Goal: Find specific page/section: Find specific page/section

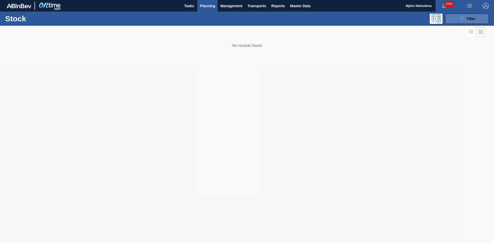
click at [465, 19] on div "089F7B8B-B2A5-4AFE-B5C0-19BA573D28AC Filter" at bounding box center [466, 19] width 17 height 6
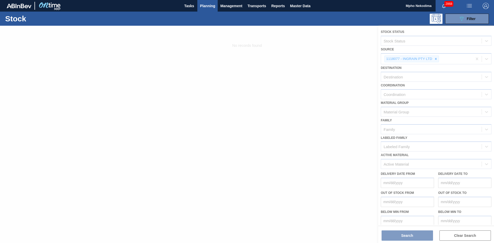
click at [476, 60] on div at bounding box center [247, 134] width 494 height 217
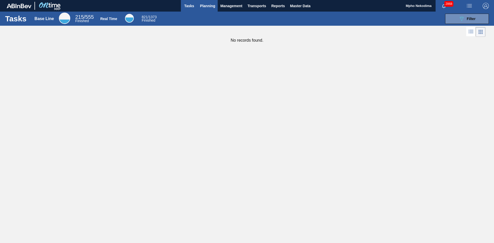
click at [210, 5] on span "Planning" at bounding box center [207, 6] width 15 height 6
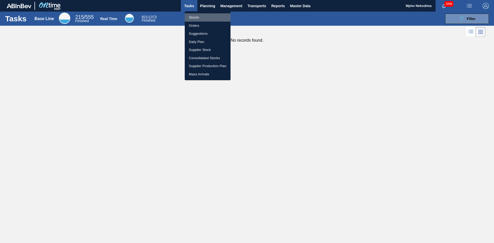
click at [200, 19] on li "Stocks" at bounding box center [208, 17] width 46 height 8
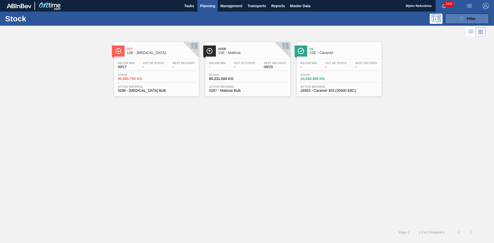
click at [466, 21] on div "089F7B8B-B2A5-4AFE-B5C0-19BA573D28AC Filter" at bounding box center [466, 19] width 17 height 6
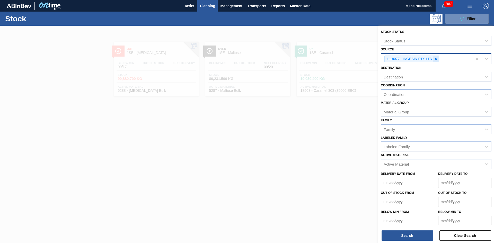
click at [436, 58] on icon at bounding box center [436, 59] width 4 height 4
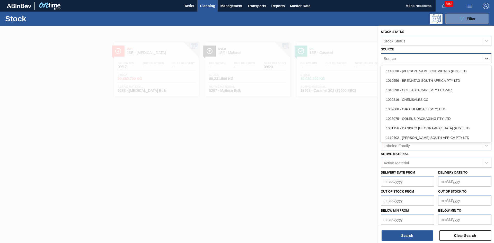
click at [486, 56] on icon at bounding box center [486, 58] width 5 height 5
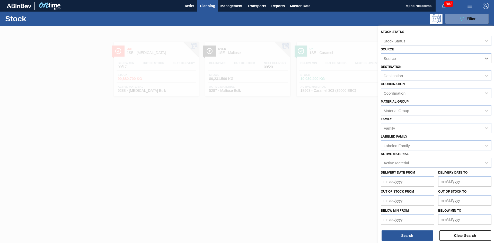
click at [460, 59] on div "Source" at bounding box center [431, 58] width 101 height 7
type input "mcc"
click at [452, 70] on div "1041342 - MCC LABEL JOHANNESBURG SOUTH AFRICA" at bounding box center [436, 71] width 111 height 10
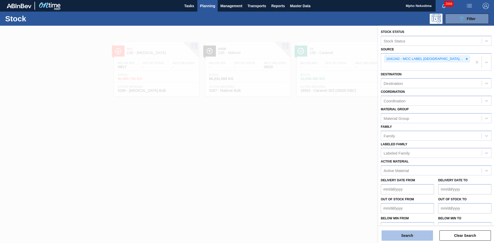
click at [417, 235] on button "Search" at bounding box center [406, 235] width 51 height 10
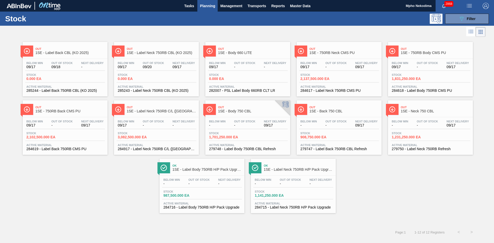
click at [137, 89] on span "285243 - Label Neck 750RB CBL (KO 2025)" at bounding box center [156, 91] width 77 height 4
